Goal: Navigation & Orientation: Understand site structure

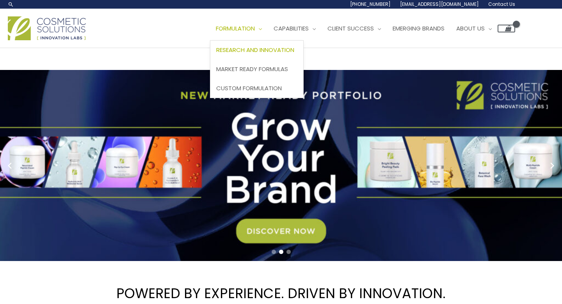
click at [259, 49] on span "Research and Innovation" at bounding box center [255, 50] width 78 height 8
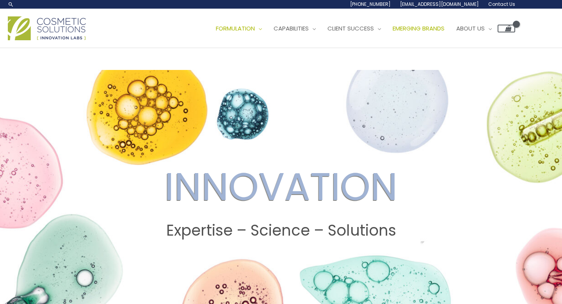
click at [443, 26] on span "Emerging Brands" at bounding box center [418, 28] width 52 height 8
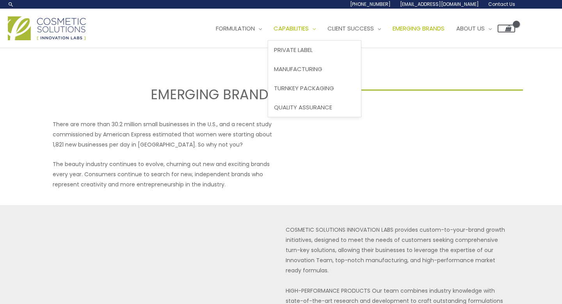
click at [308, 33] on link "Capabilities" at bounding box center [295, 28] width 54 height 23
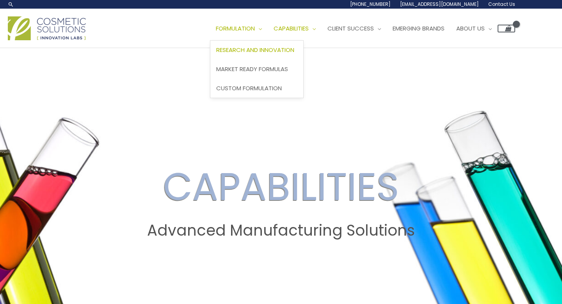
click at [265, 51] on span "Research and Innovation" at bounding box center [255, 50] width 78 height 8
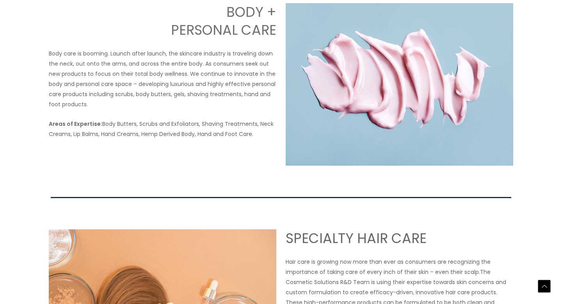
scroll to position [840, 0]
